Goal: Navigation & Orientation: Understand site structure

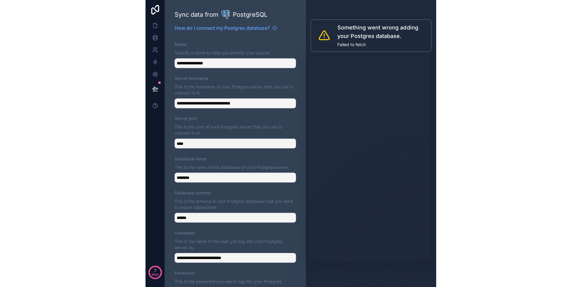
scroll to position [56, 0]
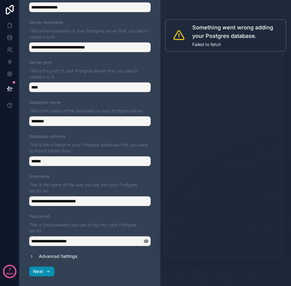
click at [36, 268] on button "Next" at bounding box center [41, 272] width 25 height 10
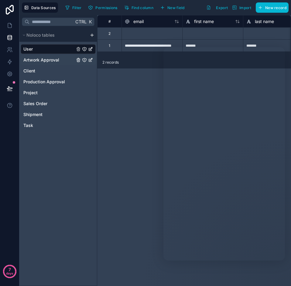
click at [40, 57] on span "Artwork Approval" at bounding box center [41, 60] width 36 height 6
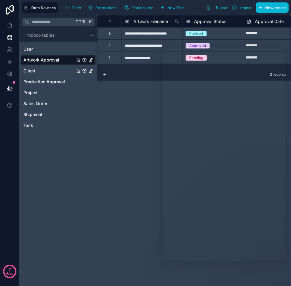
click at [40, 72] on link "Client" at bounding box center [48, 71] width 51 height 6
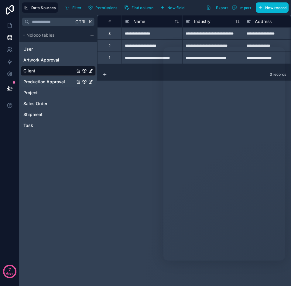
click at [42, 81] on span "Production Approval" at bounding box center [44, 82] width 42 height 6
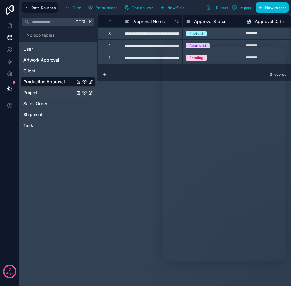
click at [40, 93] on link "Project" at bounding box center [48, 93] width 51 height 6
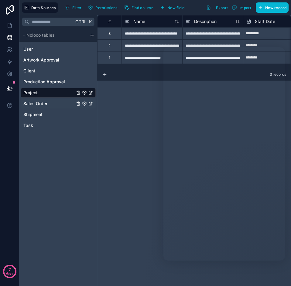
click at [40, 102] on span "Sales Order" at bounding box center [35, 104] width 24 height 6
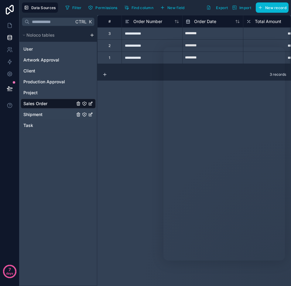
click at [42, 116] on span "Shipment" at bounding box center [32, 115] width 19 height 6
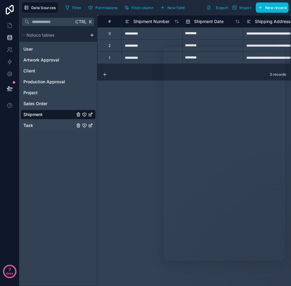
click at [39, 127] on link "Task" at bounding box center [48, 126] width 51 height 6
